Goal: Transaction & Acquisition: Purchase product/service

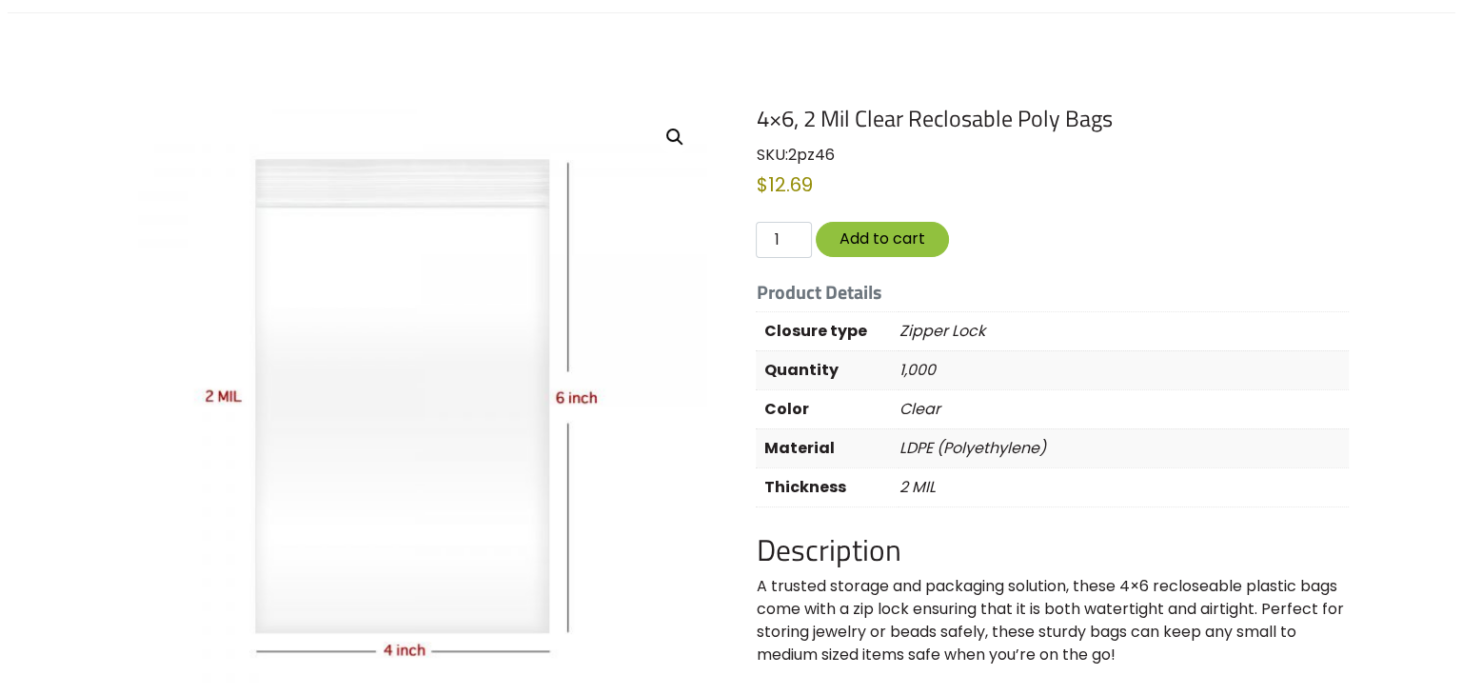
scroll to position [190, 0]
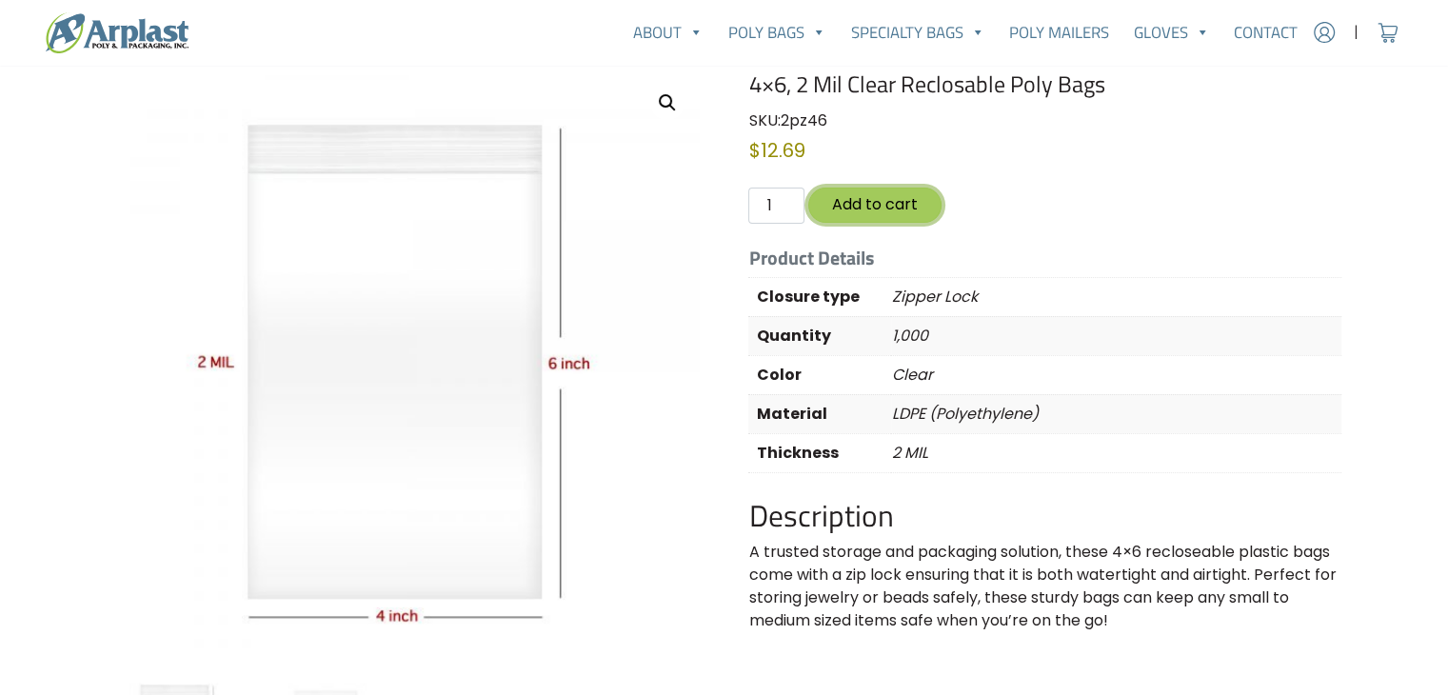
click at [879, 188] on button "Add to cart" at bounding box center [874, 205] width 133 height 35
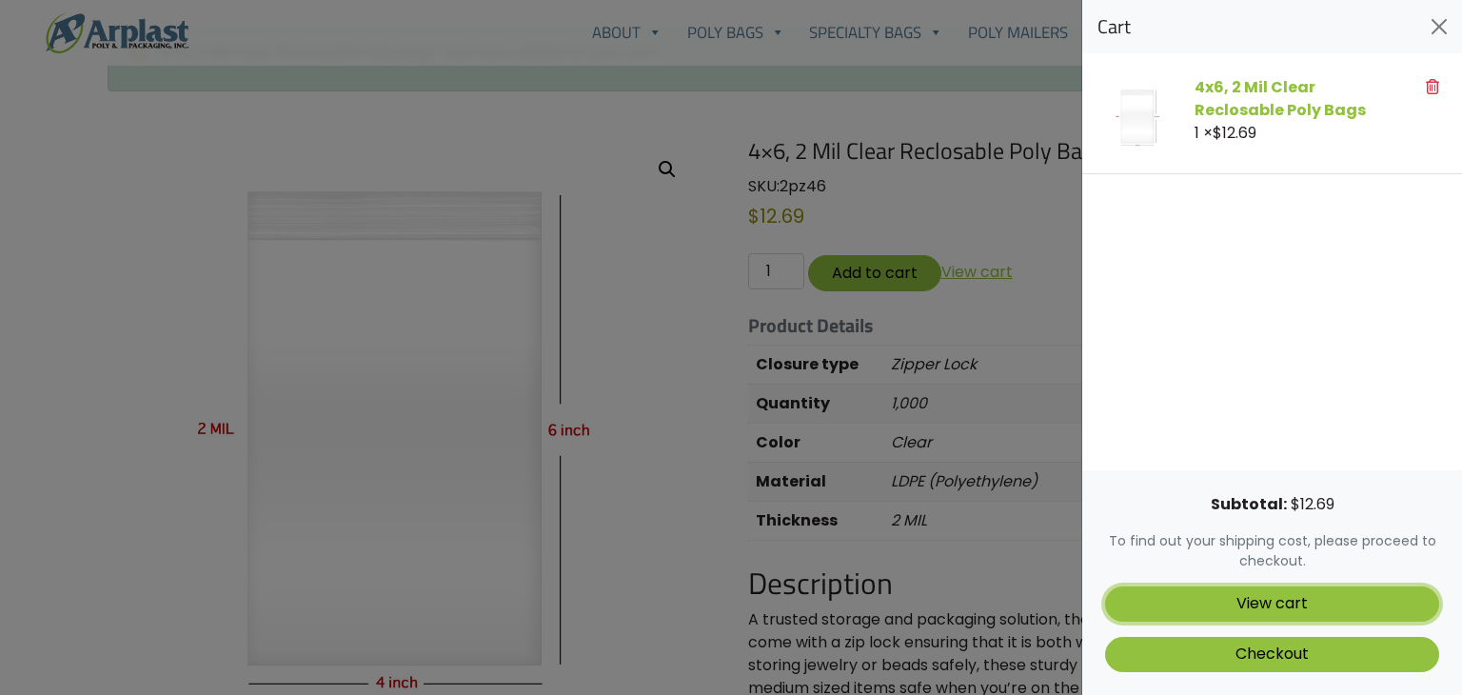
click at [1306, 602] on link "View cart" at bounding box center [1272, 603] width 334 height 35
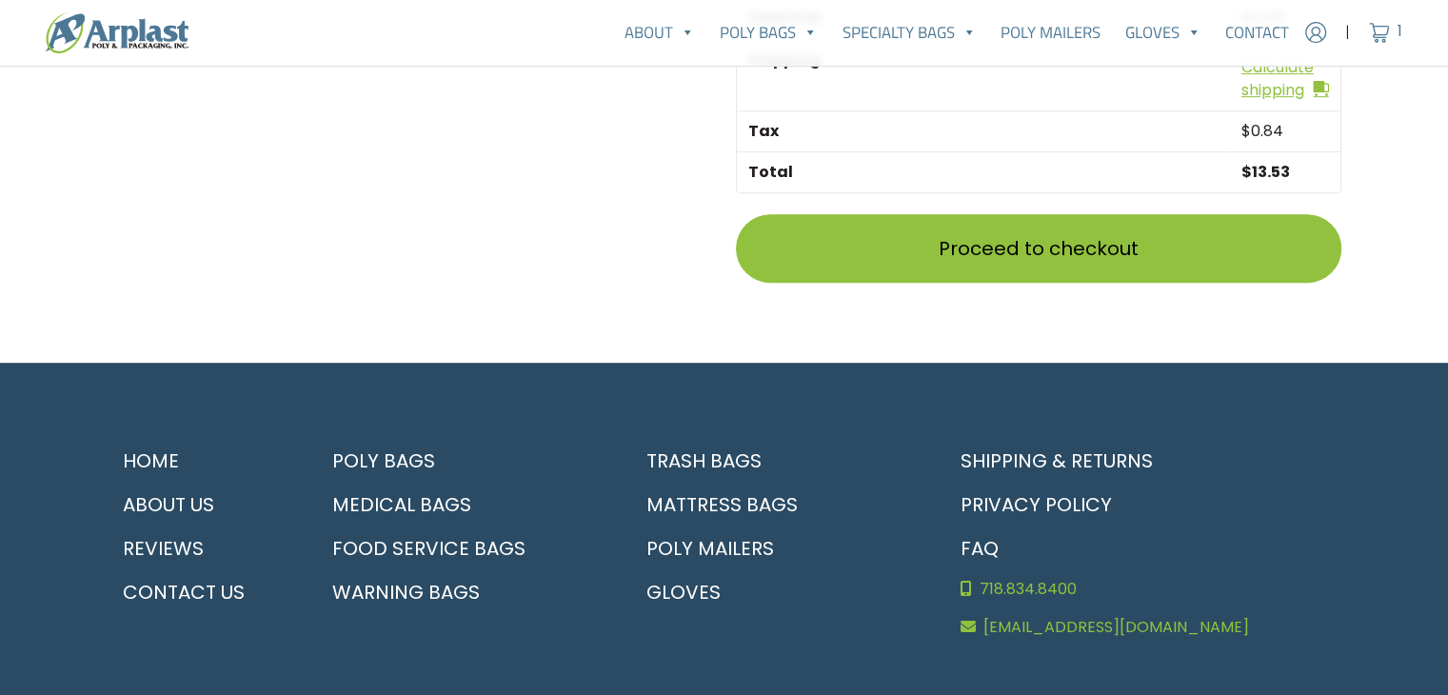
scroll to position [666, 0]
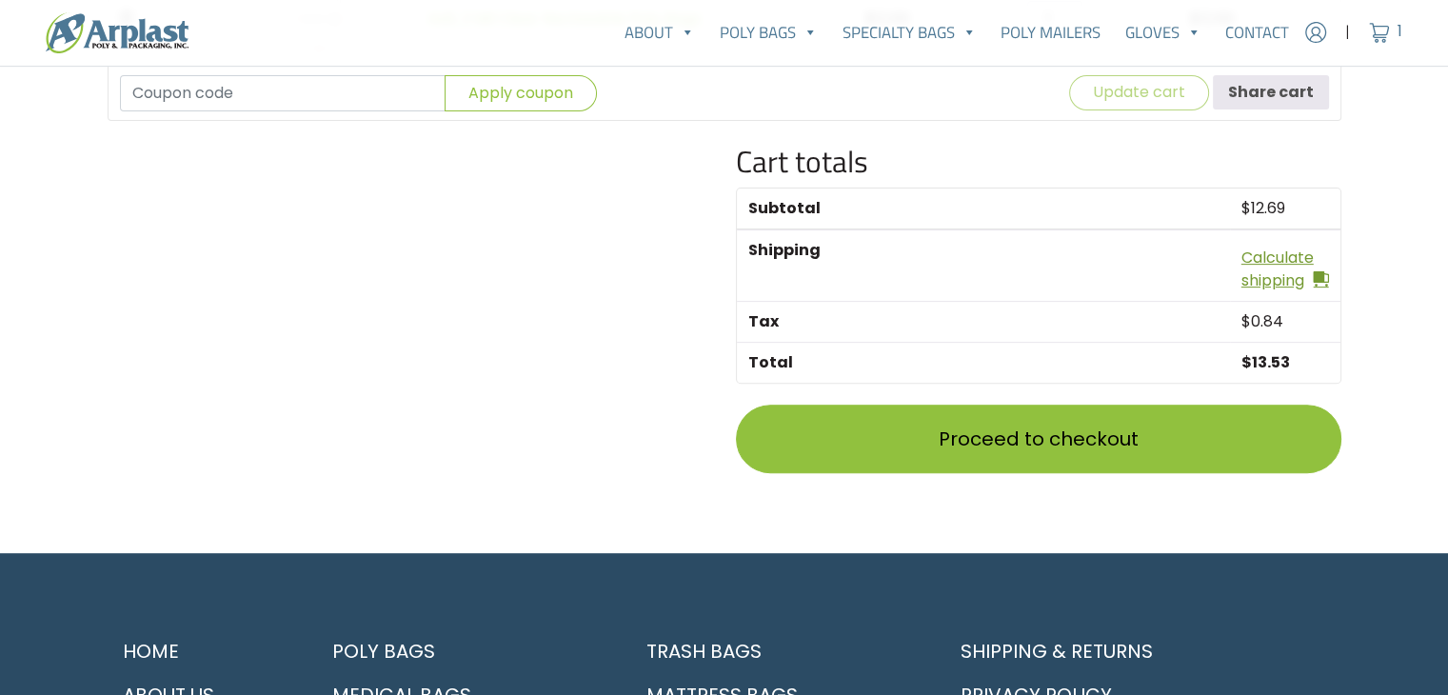
click at [1277, 247] on link "Calculate shipping" at bounding box center [1285, 270] width 88 height 46
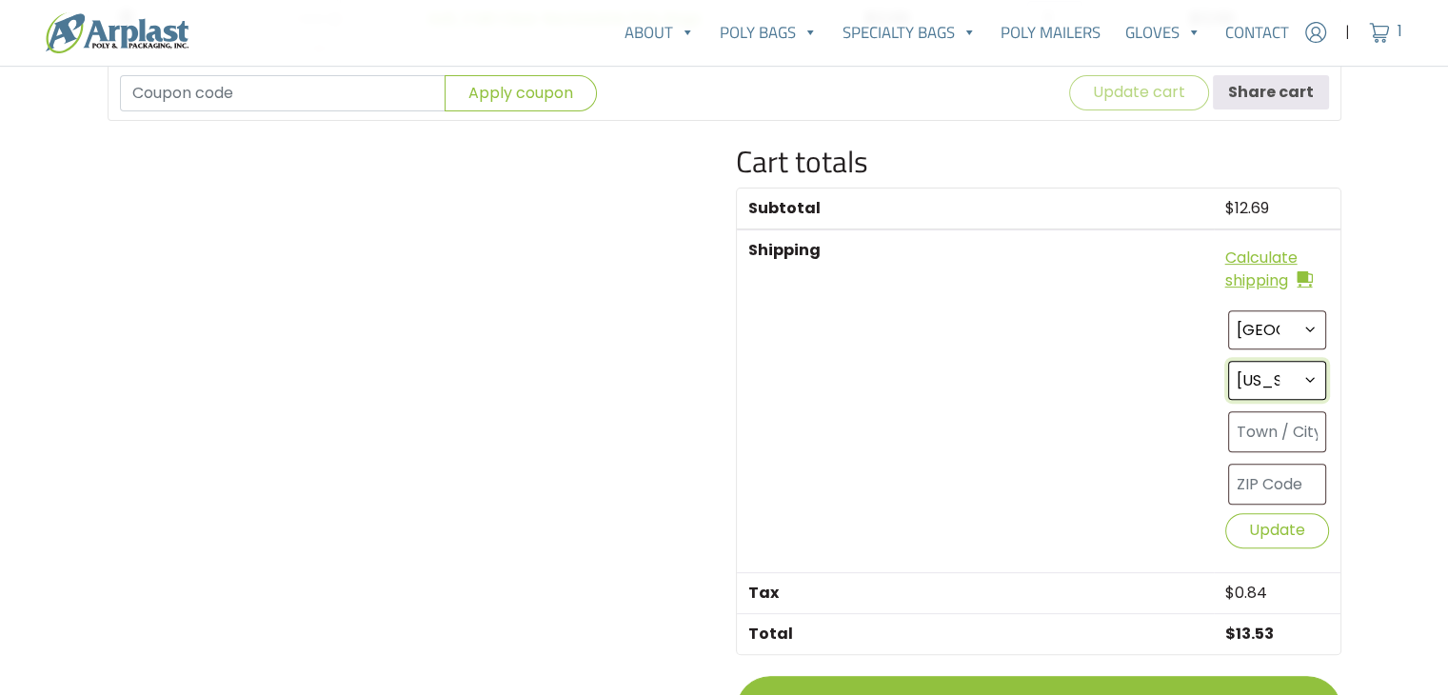
click at [1299, 361] on select "Select an option… [US_STATE] [US_STATE] [US_STATE] [US_STATE] [US_STATE] [US_ST…" at bounding box center [1277, 380] width 98 height 39
select select "GA"
click at [1228, 361] on select "Select an option… [US_STATE] [US_STATE] [US_STATE] [US_STATE] [US_STATE] [US_ST…" at bounding box center [1277, 380] width 98 height 39
click at [1269, 464] on input "text" at bounding box center [1277, 484] width 98 height 41
type input "30076"
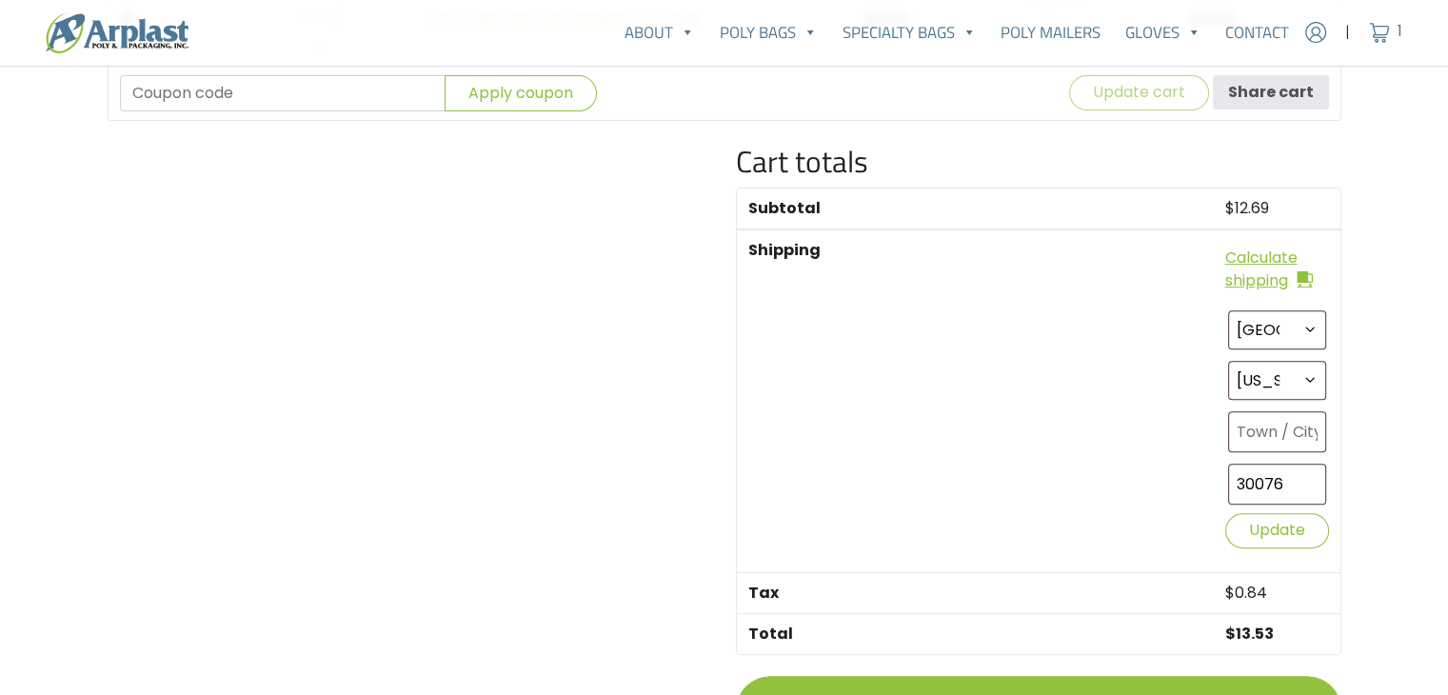
type input "Roswell"
click at [1291, 513] on button "Update" at bounding box center [1277, 530] width 104 height 35
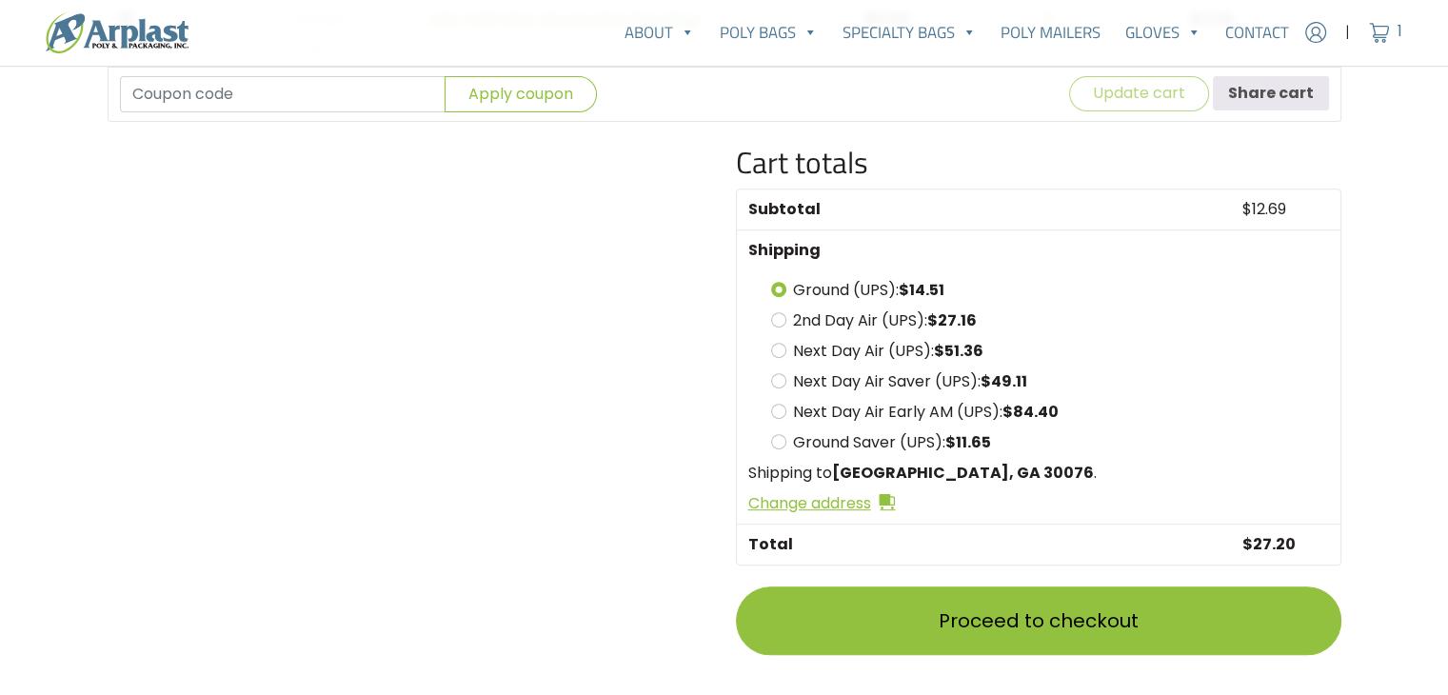
scroll to position [181, 0]
